Goal: Transaction & Acquisition: Purchase product/service

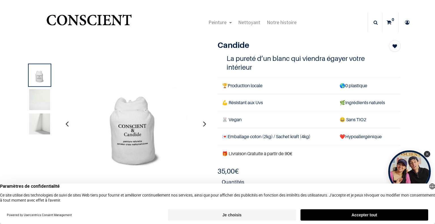
click at [200, 124] on button "button" at bounding box center [204, 123] width 9 height 21
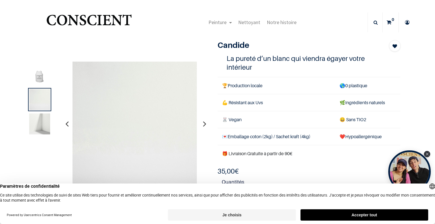
click at [200, 124] on button "button" at bounding box center [204, 123] width 9 height 21
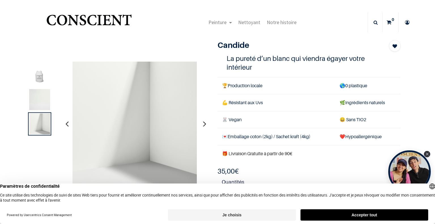
click at [200, 124] on button "button" at bounding box center [204, 123] width 9 height 21
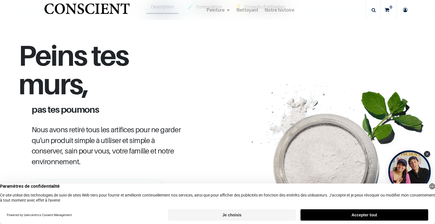
scroll to position [204, 0]
